Goal: Task Accomplishment & Management: Use online tool/utility

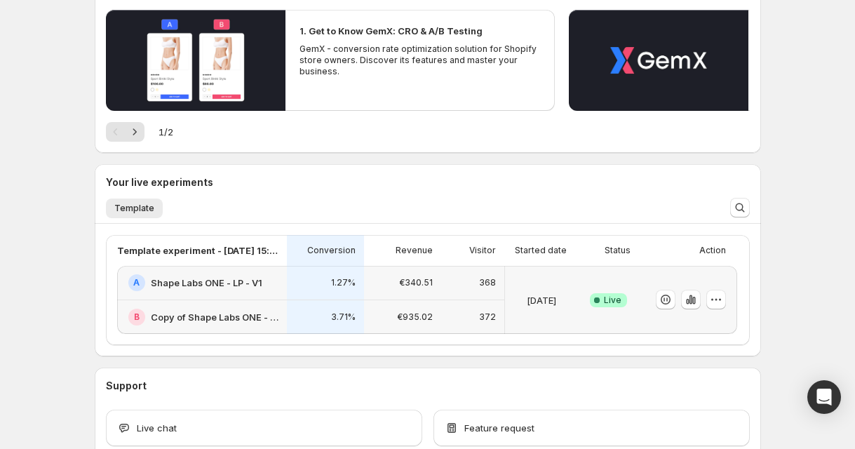
scroll to position [157, 0]
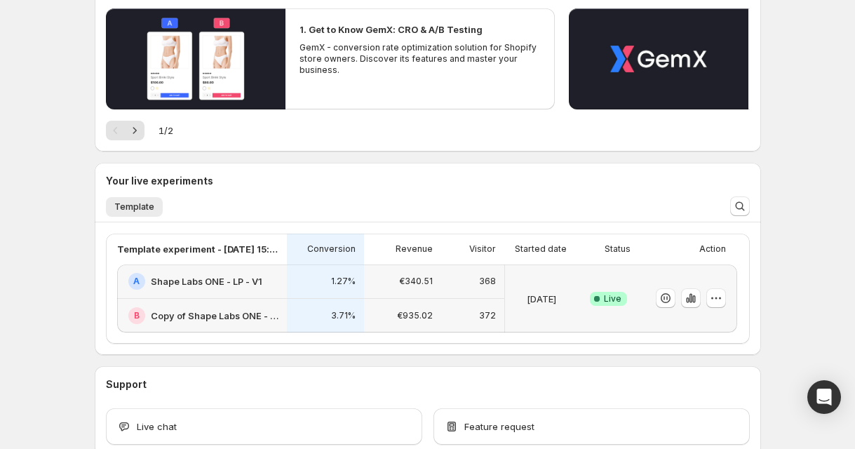
click at [423, 281] on p "€340.51" at bounding box center [416, 281] width 34 height 11
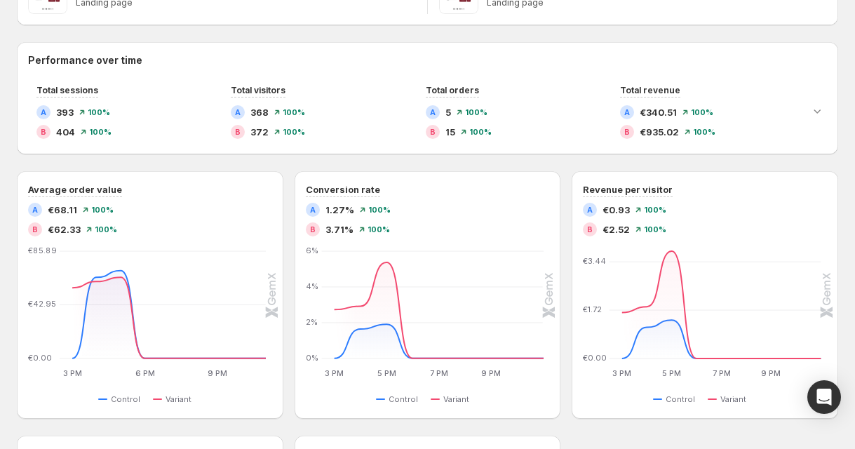
scroll to position [285, 0]
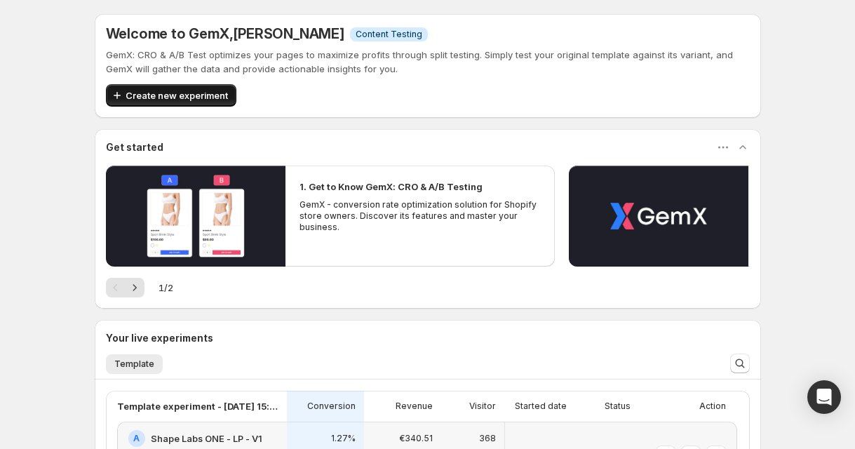
click at [209, 102] on button "Create new experiment" at bounding box center [171, 95] width 130 height 22
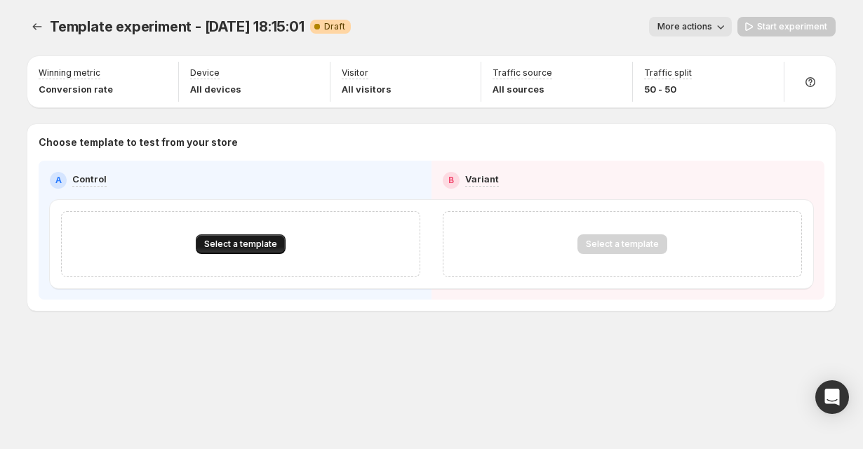
click at [234, 248] on span "Select a template" at bounding box center [240, 243] width 73 height 11
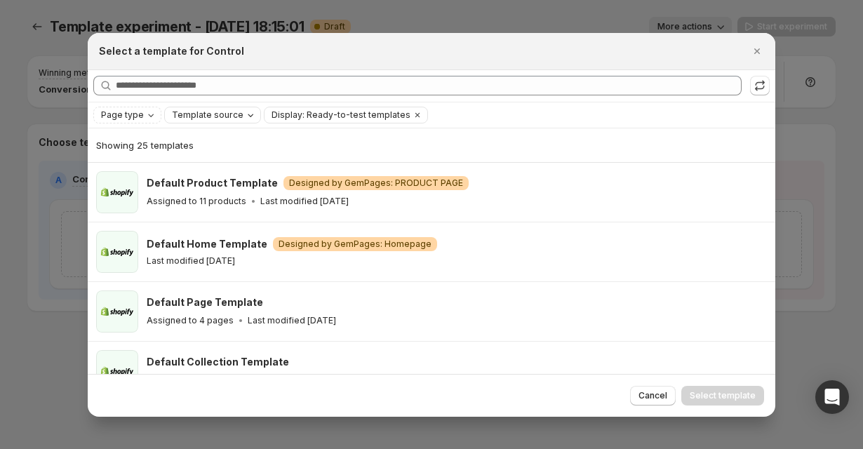
click at [196, 114] on span "Template source" at bounding box center [208, 114] width 72 height 11
click at [140, 114] on span "Page type" at bounding box center [122, 114] width 43 height 11
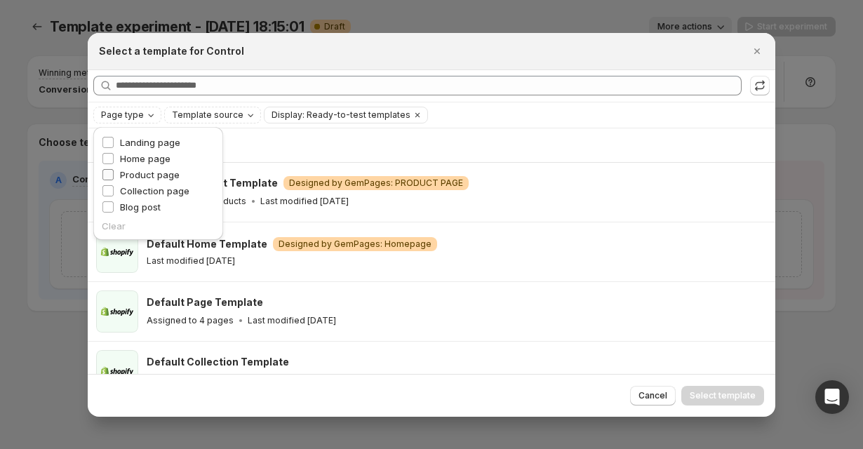
click at [140, 174] on span "Product page" at bounding box center [150, 174] width 60 height 11
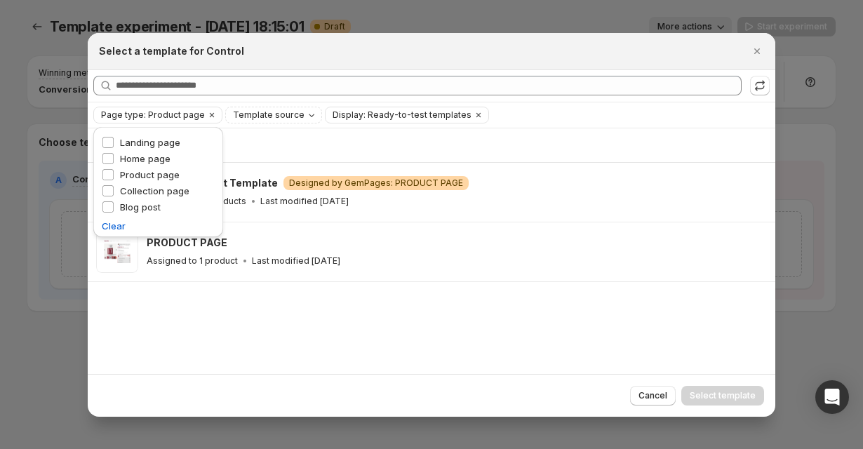
click at [247, 356] on div "Showing 2 templates Default Product Template Warning Designed by GemPages: PROD…" at bounding box center [431, 250] width 687 height 245
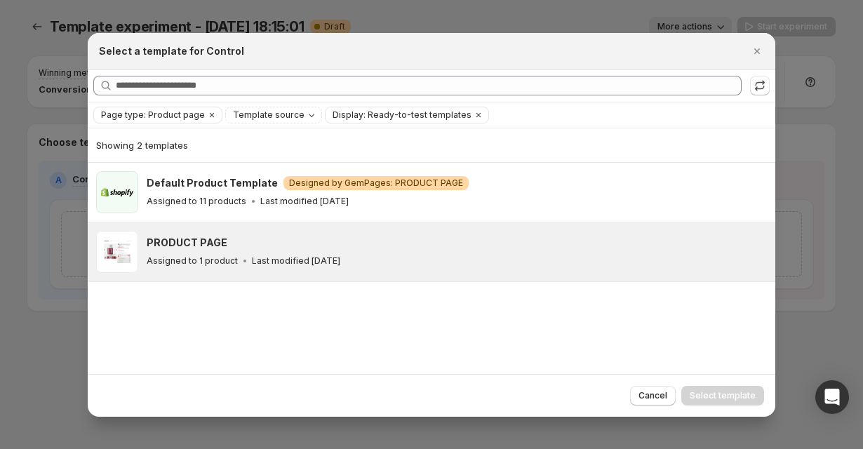
click at [266, 251] on div "PRODUCT PAGE Assigned to 1 product Last modified 2 days ago" at bounding box center [455, 252] width 616 height 32
click at [703, 391] on span "Select template" at bounding box center [722, 395] width 66 height 11
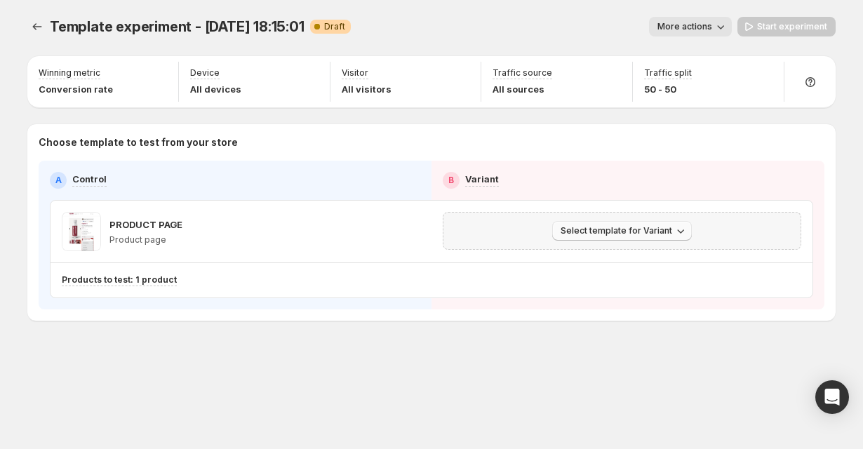
click at [602, 227] on span "Select template for Variant" at bounding box center [616, 230] width 112 height 11
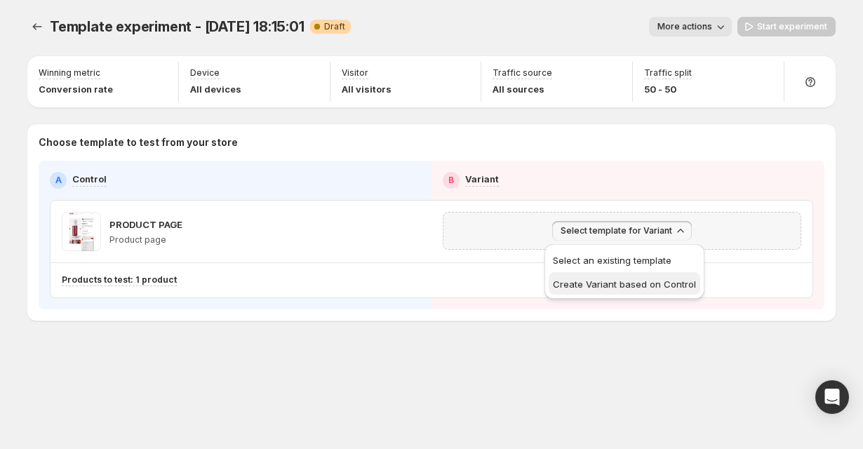
click at [600, 282] on span "Create Variant based on Control" at bounding box center [624, 283] width 143 height 11
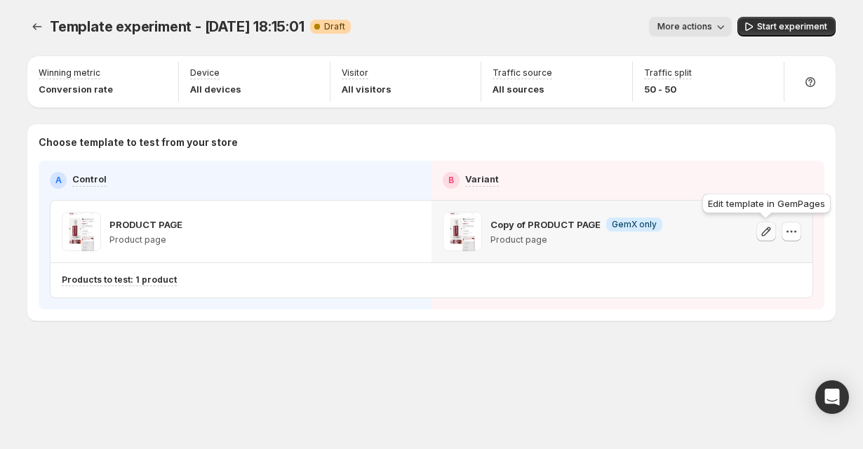
click at [765, 229] on icon "button" at bounding box center [766, 231] width 14 height 14
